Goal: Task Accomplishment & Management: Manage account settings

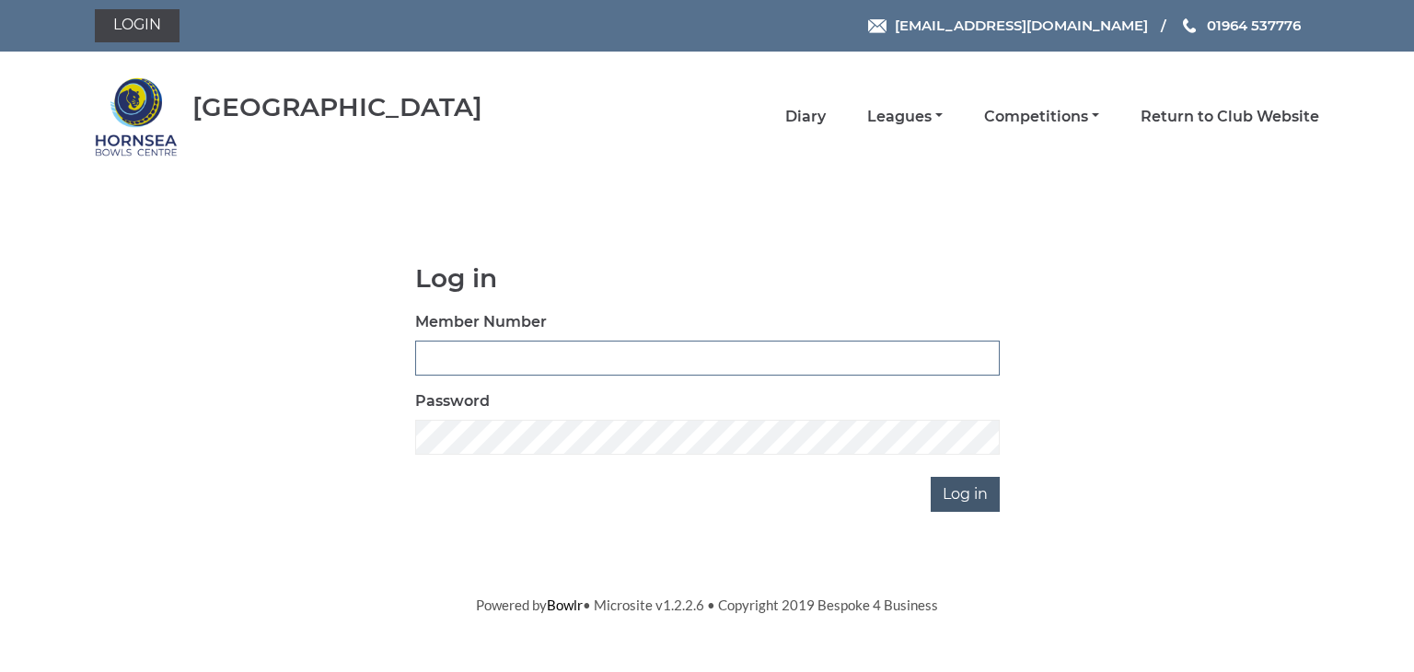
type input "0902"
click at [977, 489] on input "Log in" at bounding box center [965, 494] width 69 height 35
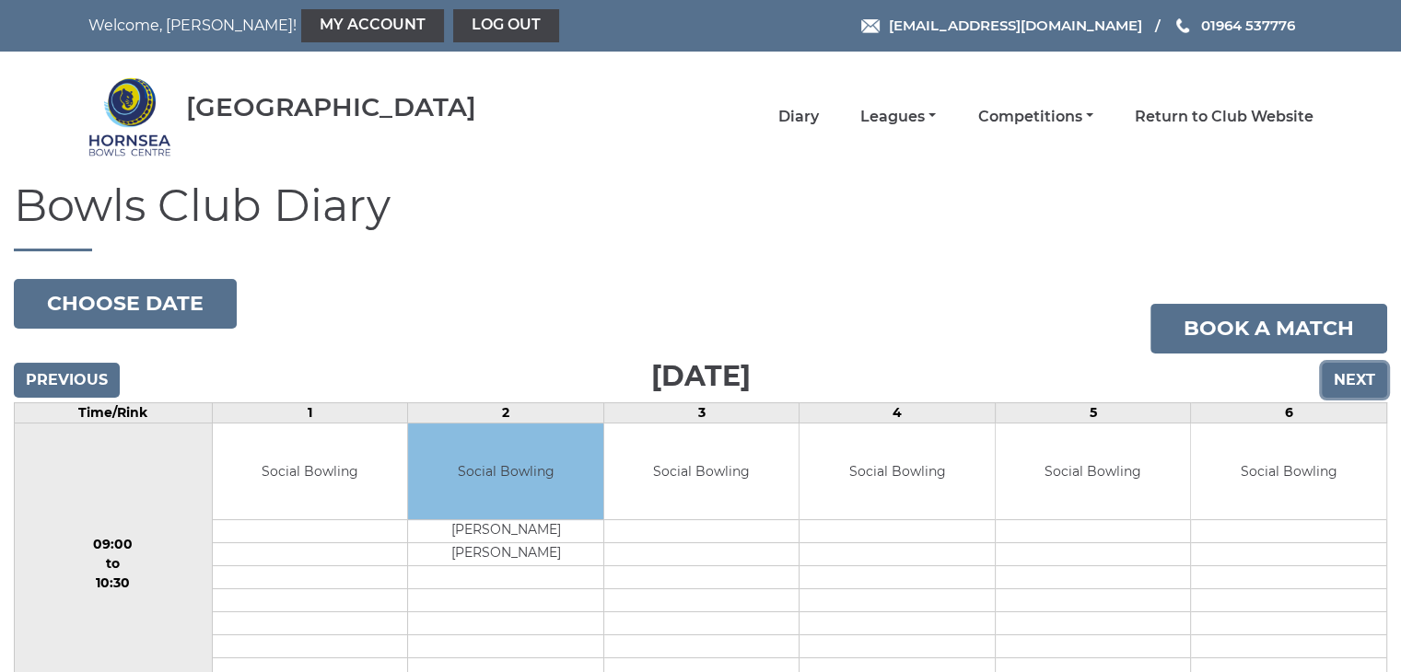
click at [1355, 379] on input "Next" at bounding box center [1353, 380] width 65 height 35
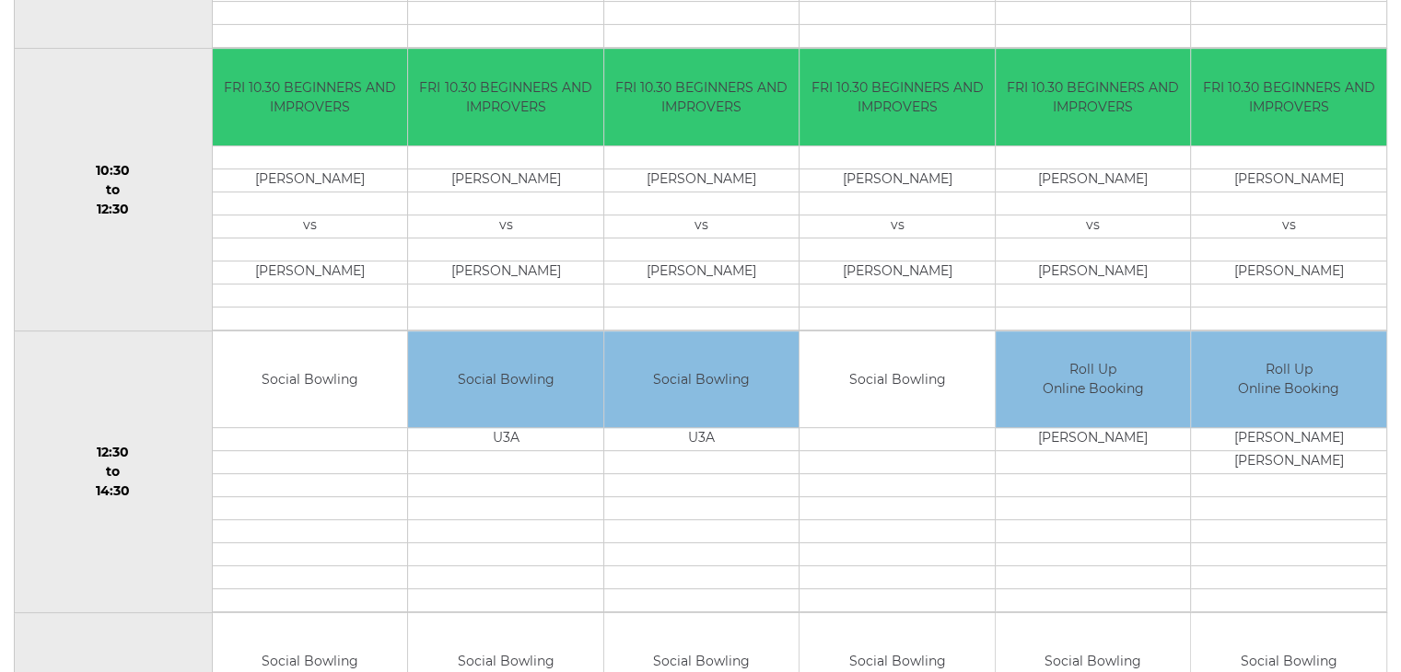
scroll to position [645, 0]
